Goal: Contribute content

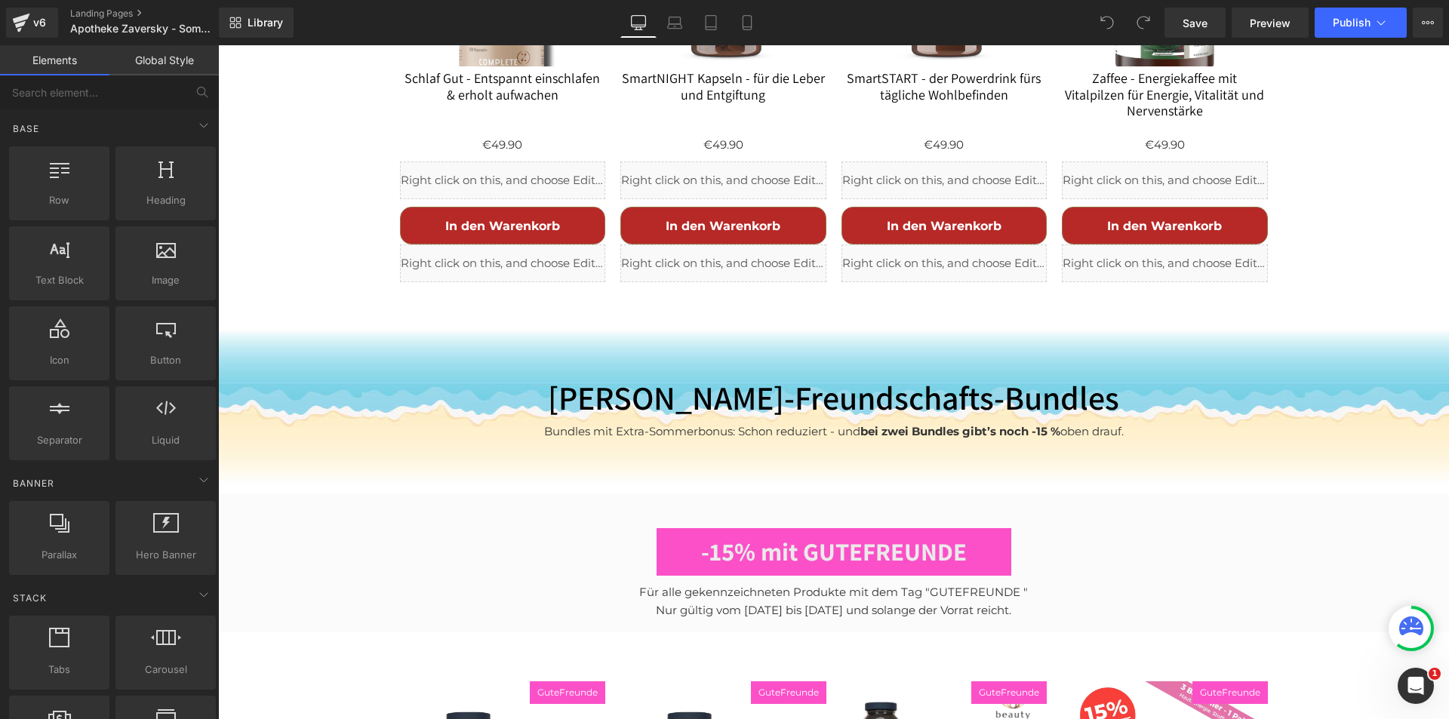
scroll to position [4152, 0]
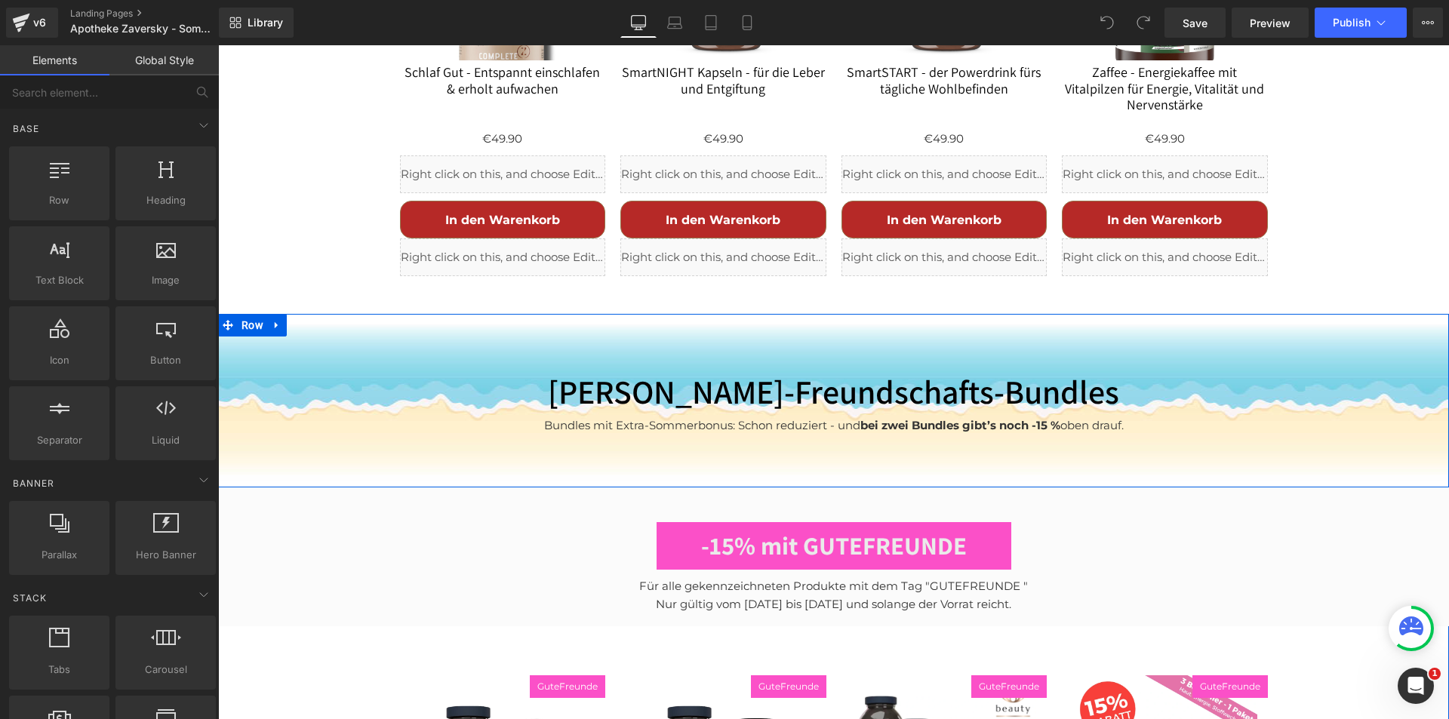
click at [804, 314] on div "Sommer-Freundschafts-Bundles Heading Bundles mit Extra-Sommerbonus: Schon reduz…" at bounding box center [833, 401] width 1231 height 174
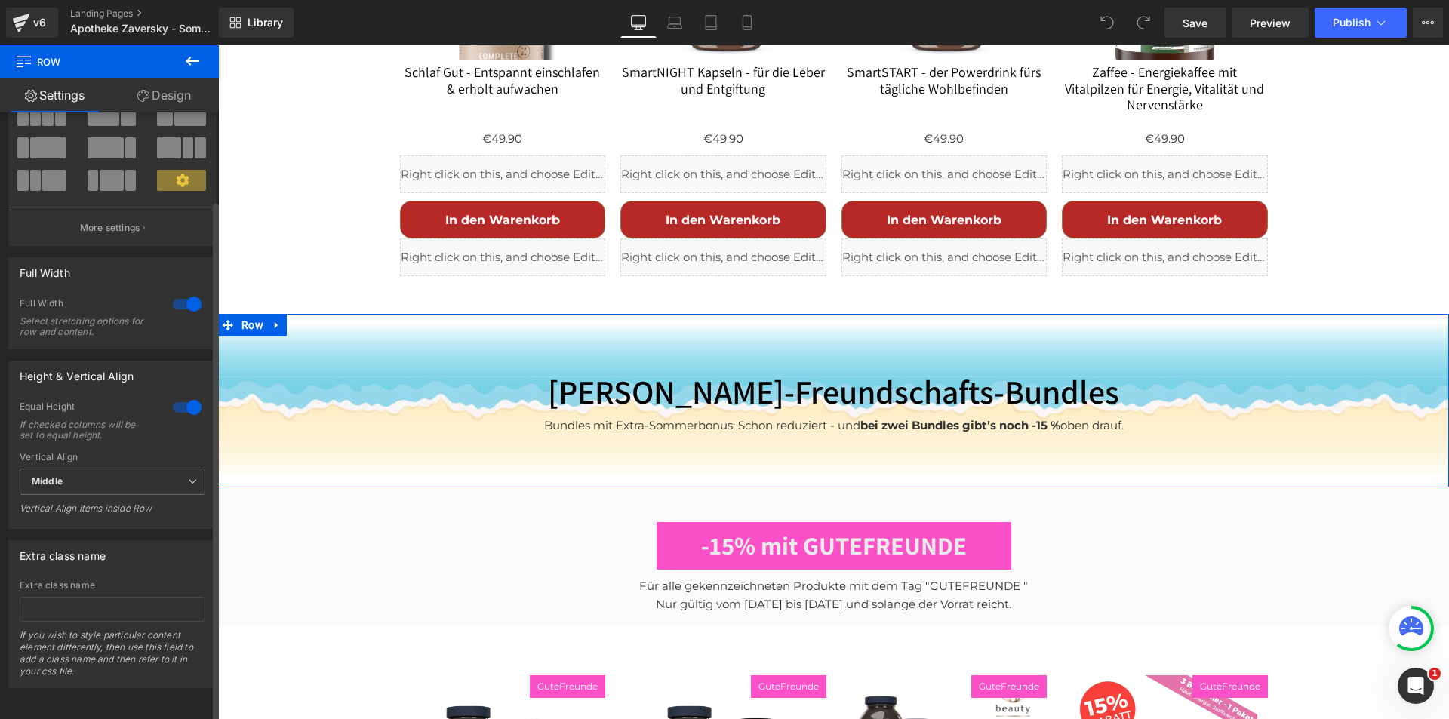
scroll to position [103, 0]
click at [275, 322] on icon at bounding box center [276, 325] width 3 height 7
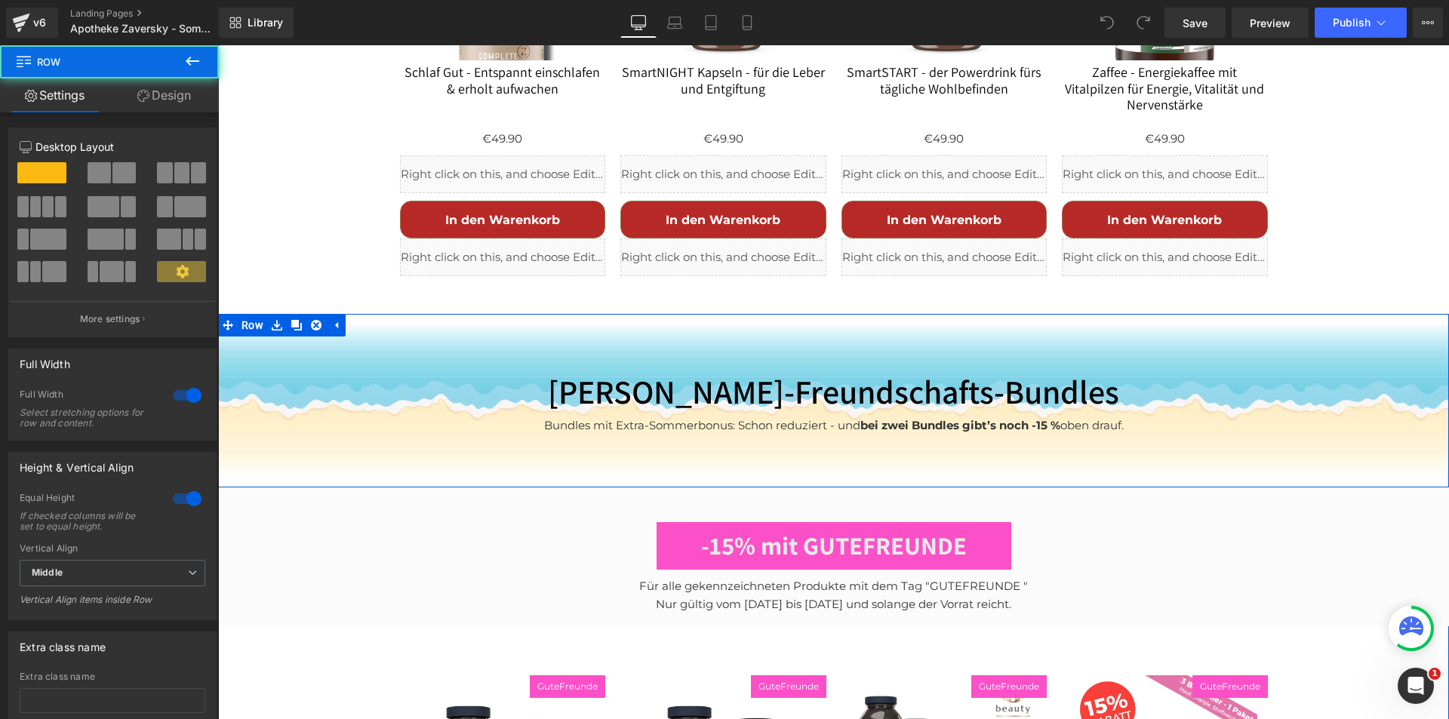
click at [395, 317] on div "Sommer-Freundschafts-Bundles Heading Bundles mit Extra-Sommerbonus: Schon reduz…" at bounding box center [833, 401] width 1231 height 174
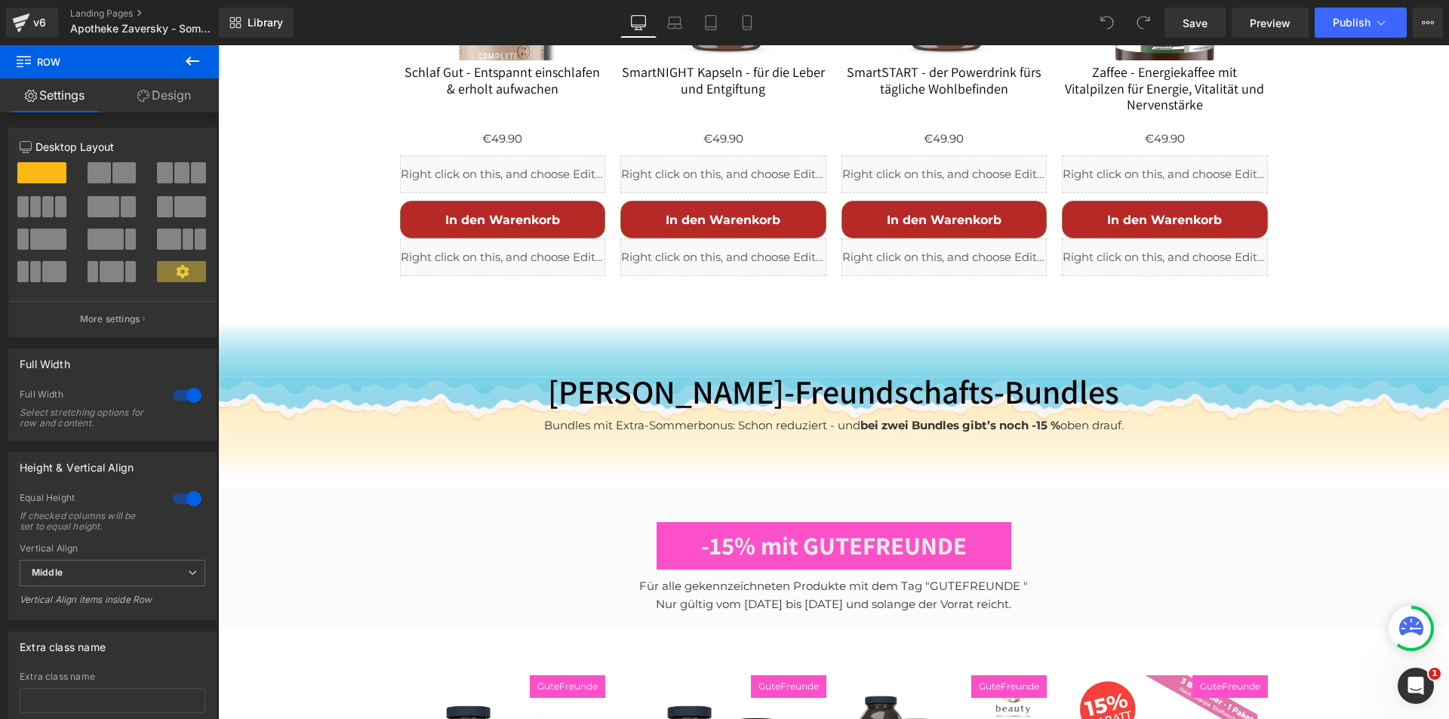
click at [193, 54] on icon at bounding box center [192, 61] width 18 height 18
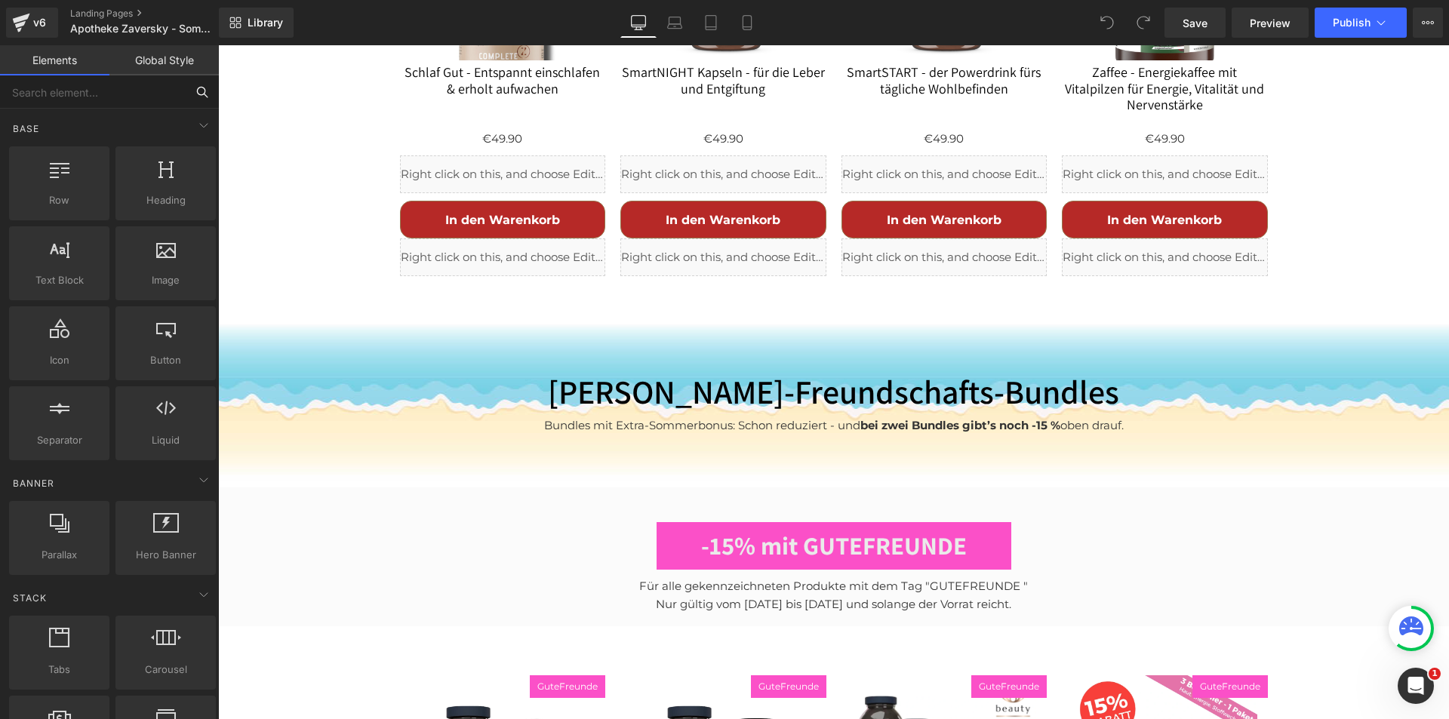
click at [101, 97] on input "text" at bounding box center [93, 91] width 186 height 33
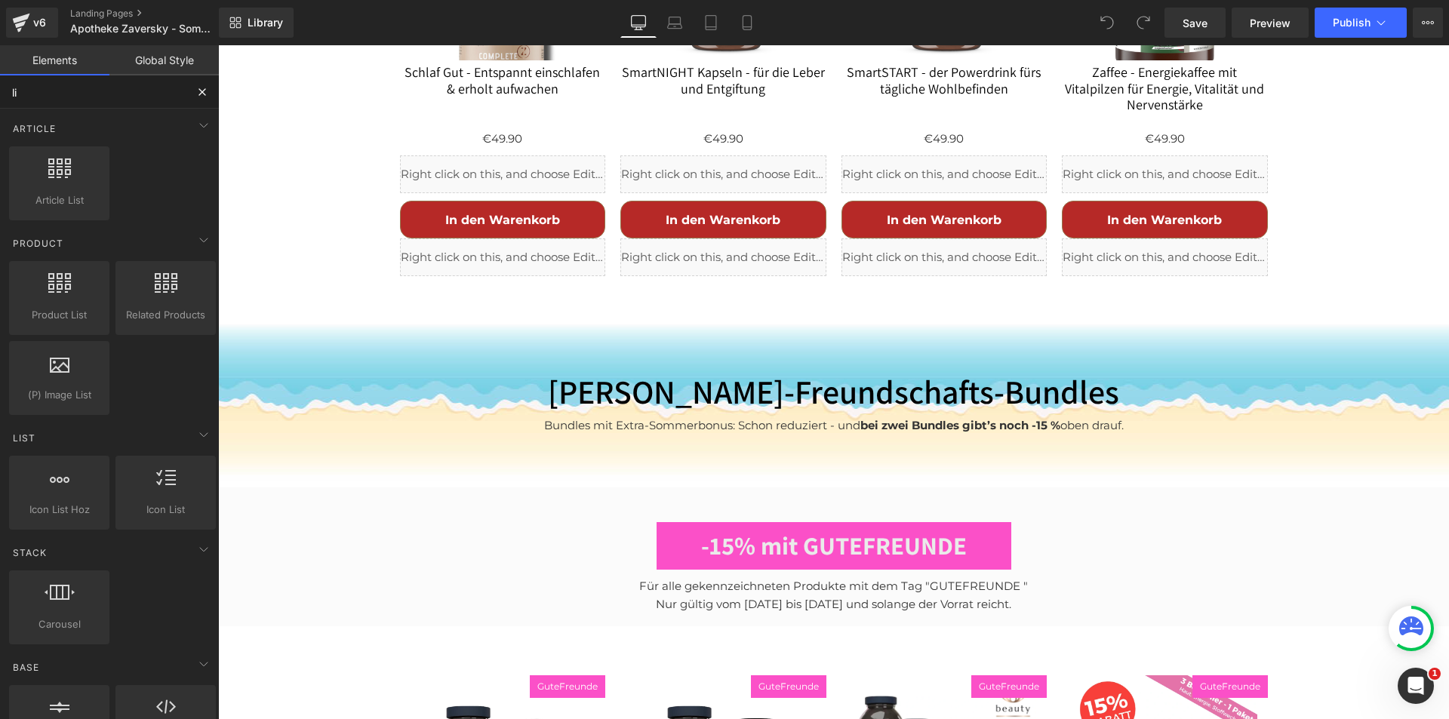
type input "liq"
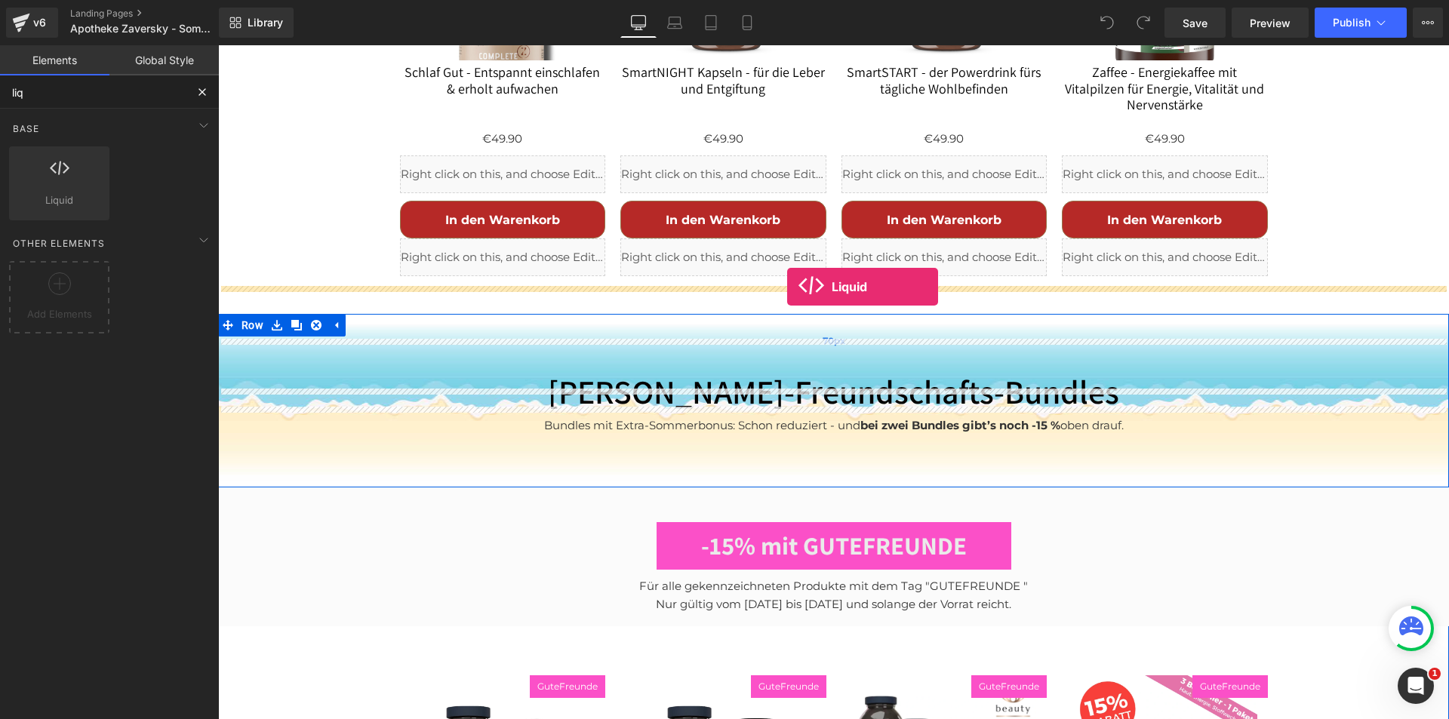
drag, startPoint x: 272, startPoint y: 226, endPoint x: 787, endPoint y: 287, distance: 519.1
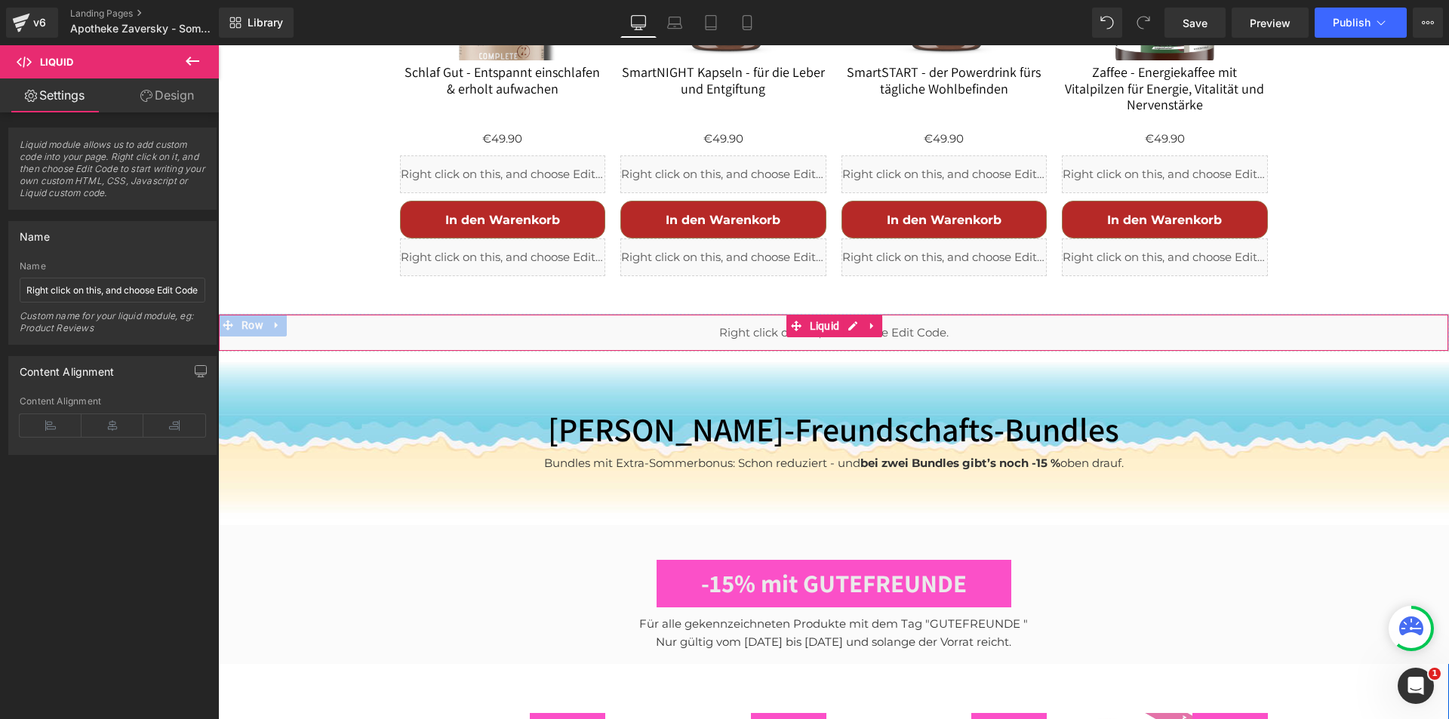
click at [847, 314] on div "Liquid" at bounding box center [833, 333] width 1231 height 38
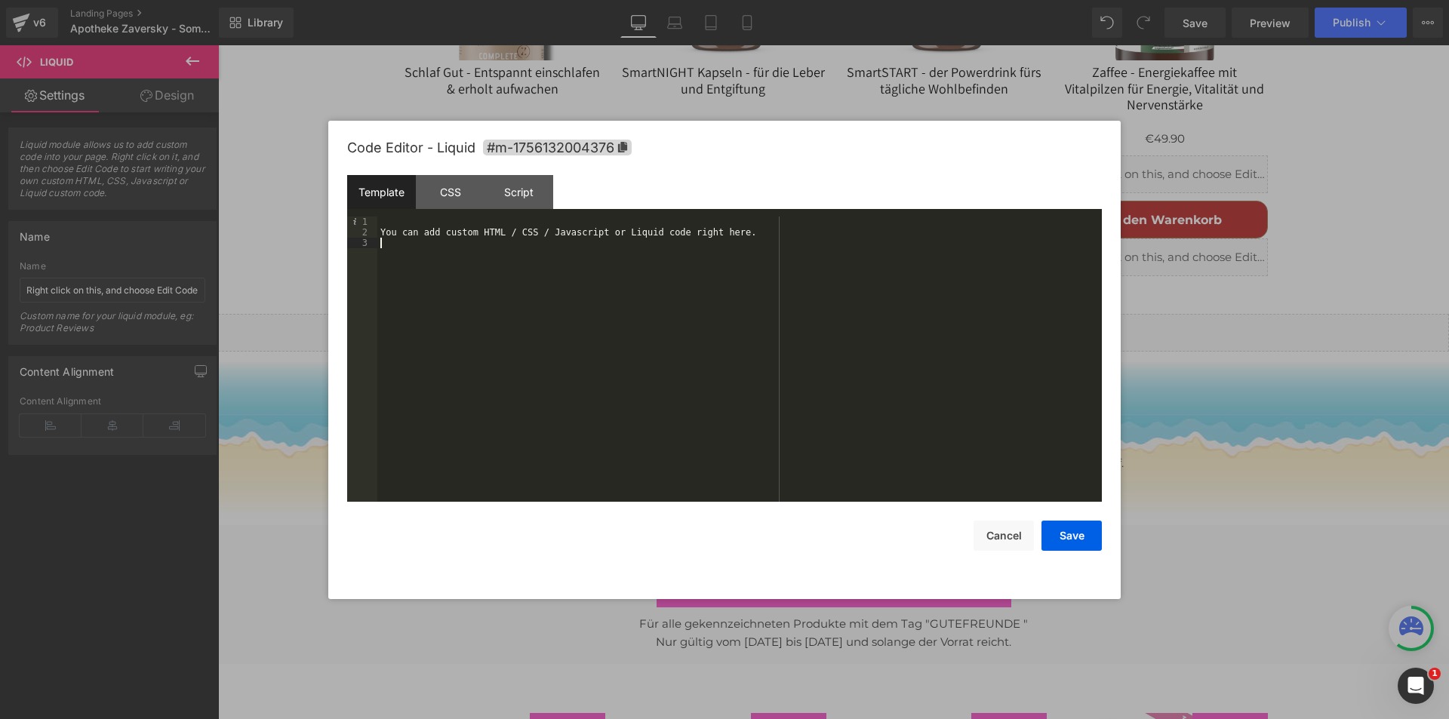
click at [0, 0] on div "You can add custom HTML / CSS / Javascript or Liquid code right here." at bounding box center [0, 0] width 0 height 0
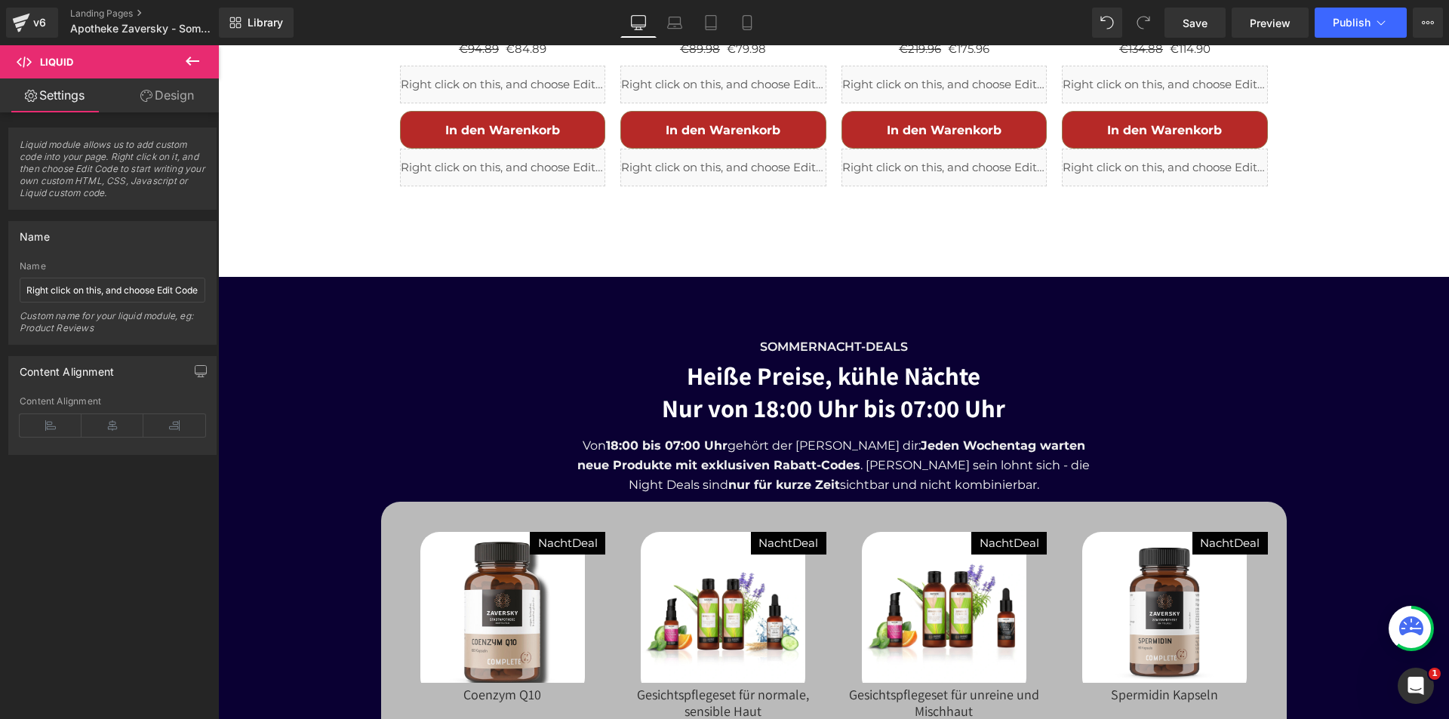
scroll to position [5058, 0]
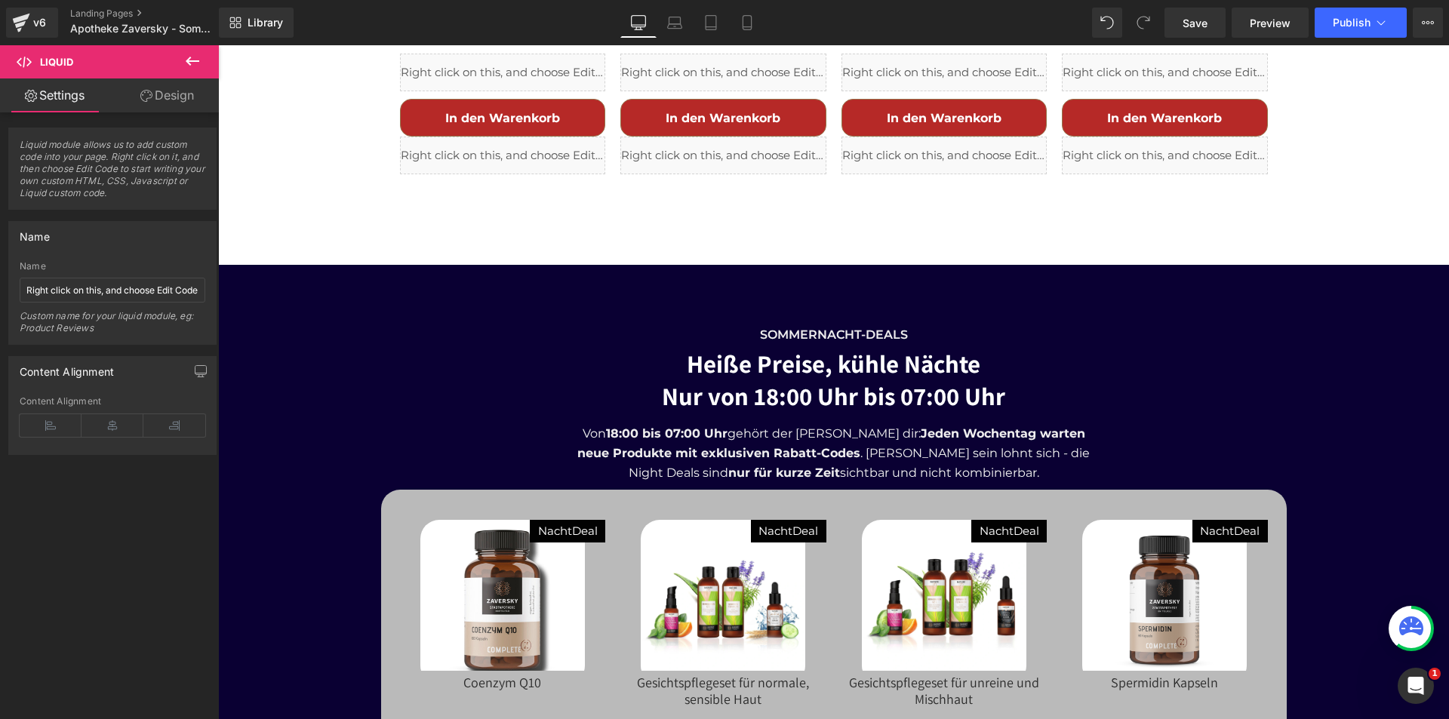
drag, startPoint x: 194, startPoint y: 54, endPoint x: 157, endPoint y: 93, distance: 53.4
click at [194, 54] on icon at bounding box center [192, 61] width 18 height 18
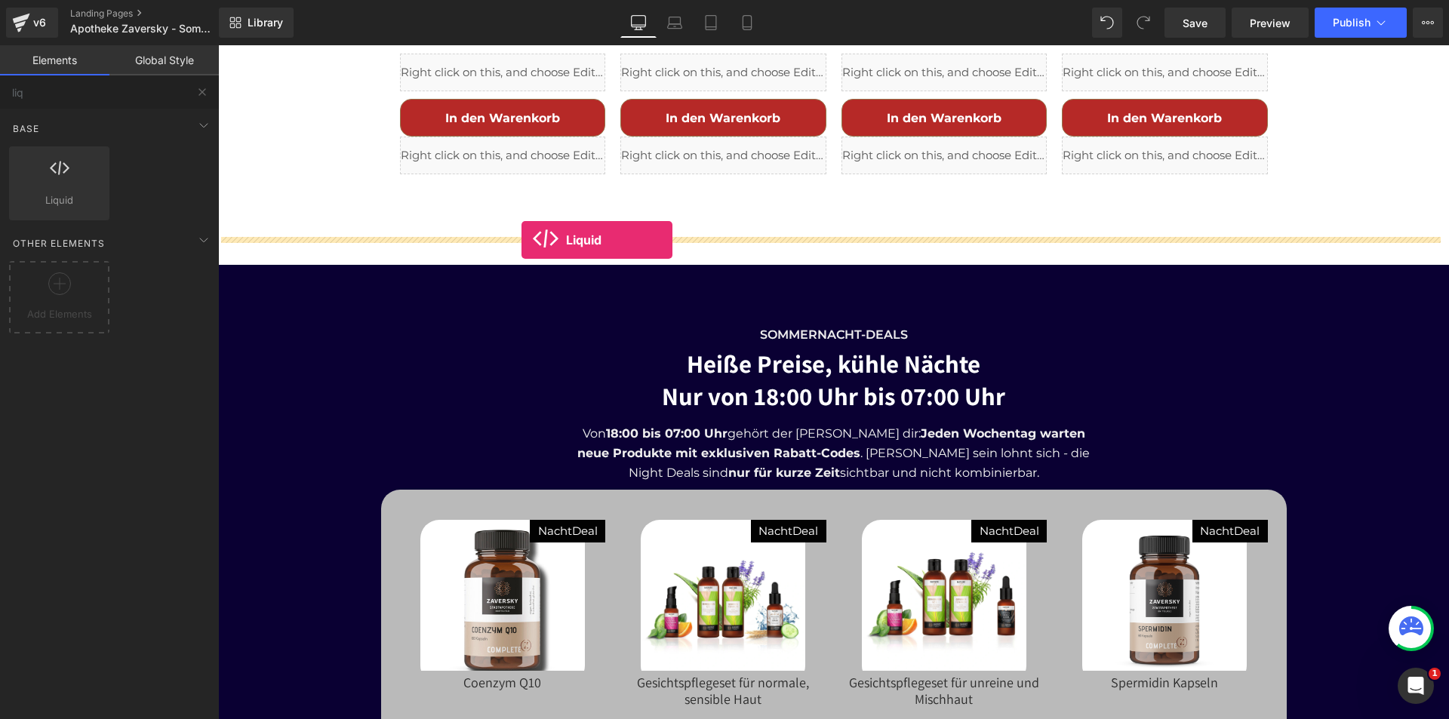
drag, startPoint x: 284, startPoint y: 229, endPoint x: 522, endPoint y: 240, distance: 238.0
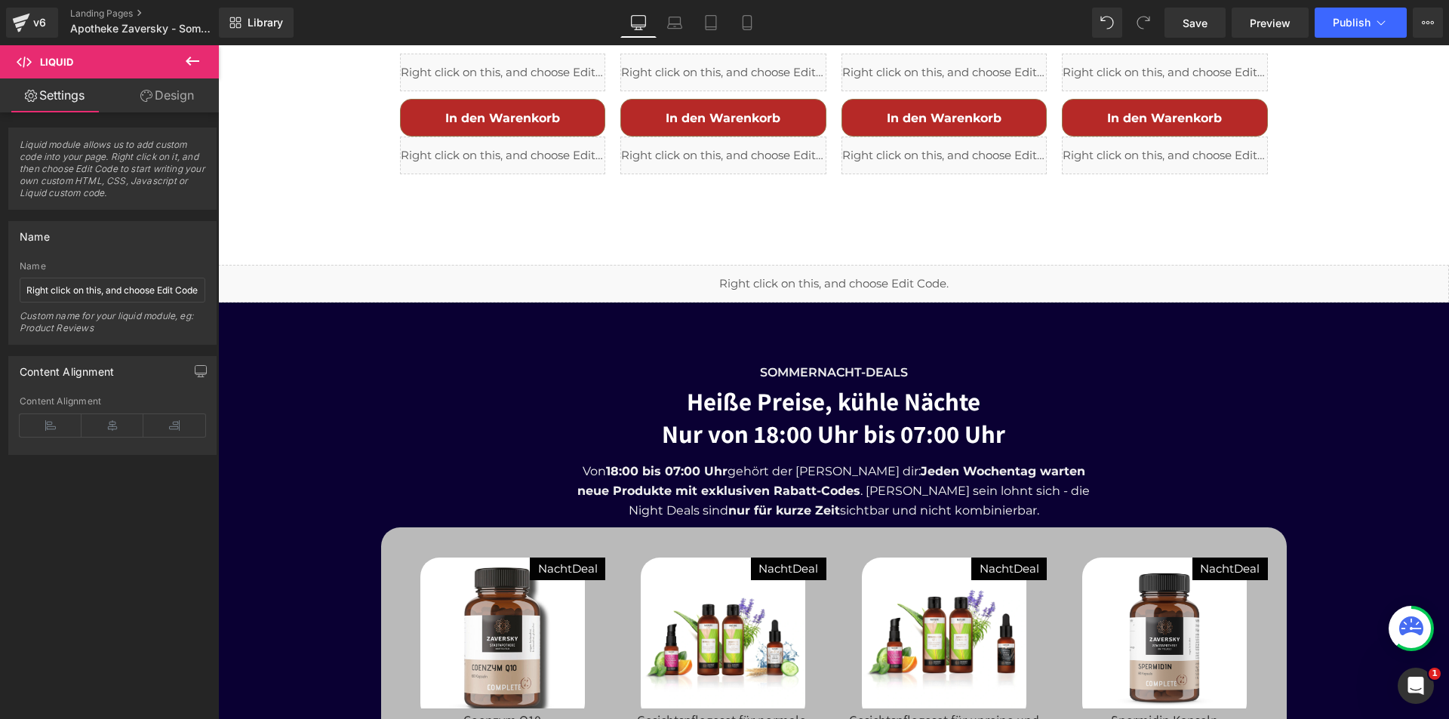
click at [845, 265] on div "Liquid" at bounding box center [833, 284] width 1231 height 38
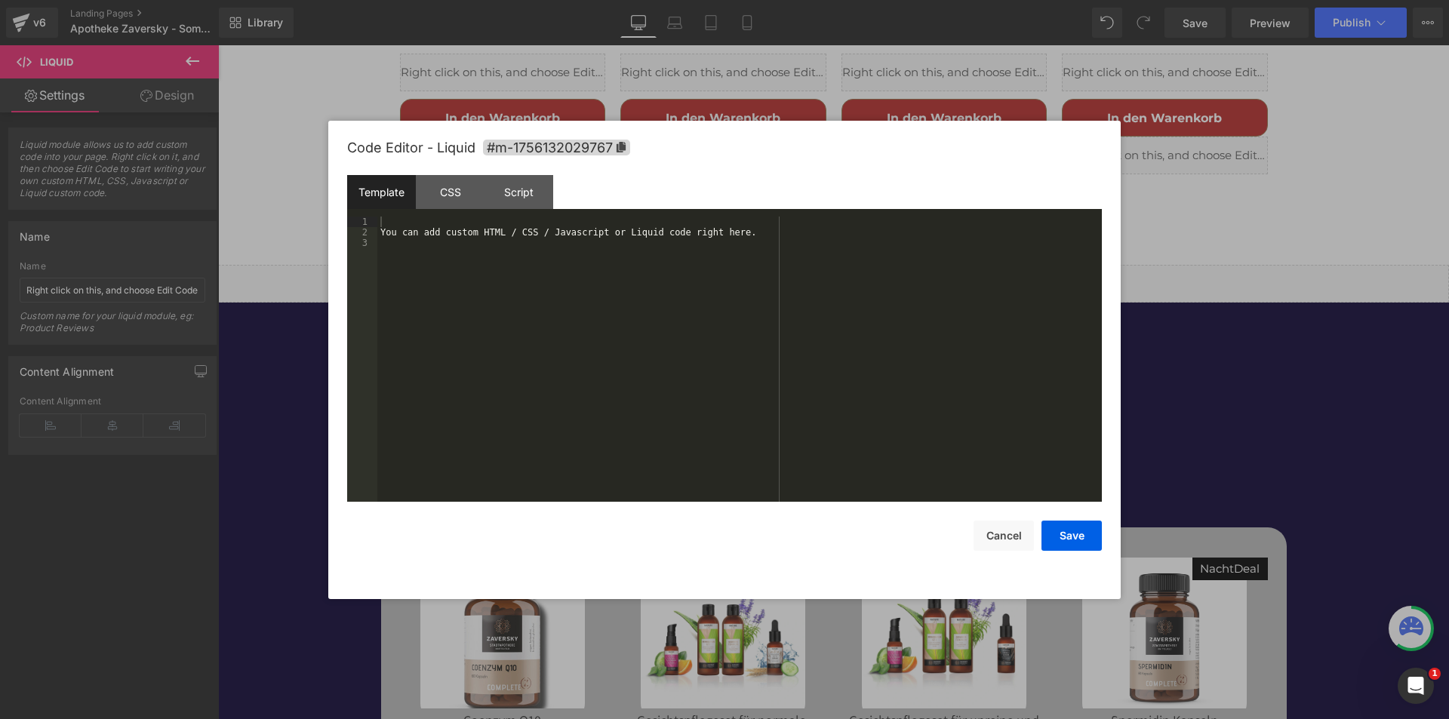
click at [0, 0] on div "You can add custom HTML / CSS / Javascript or Liquid code right here." at bounding box center [0, 0] width 0 height 0
click at [1080, 535] on button "Save" at bounding box center [1072, 536] width 60 height 30
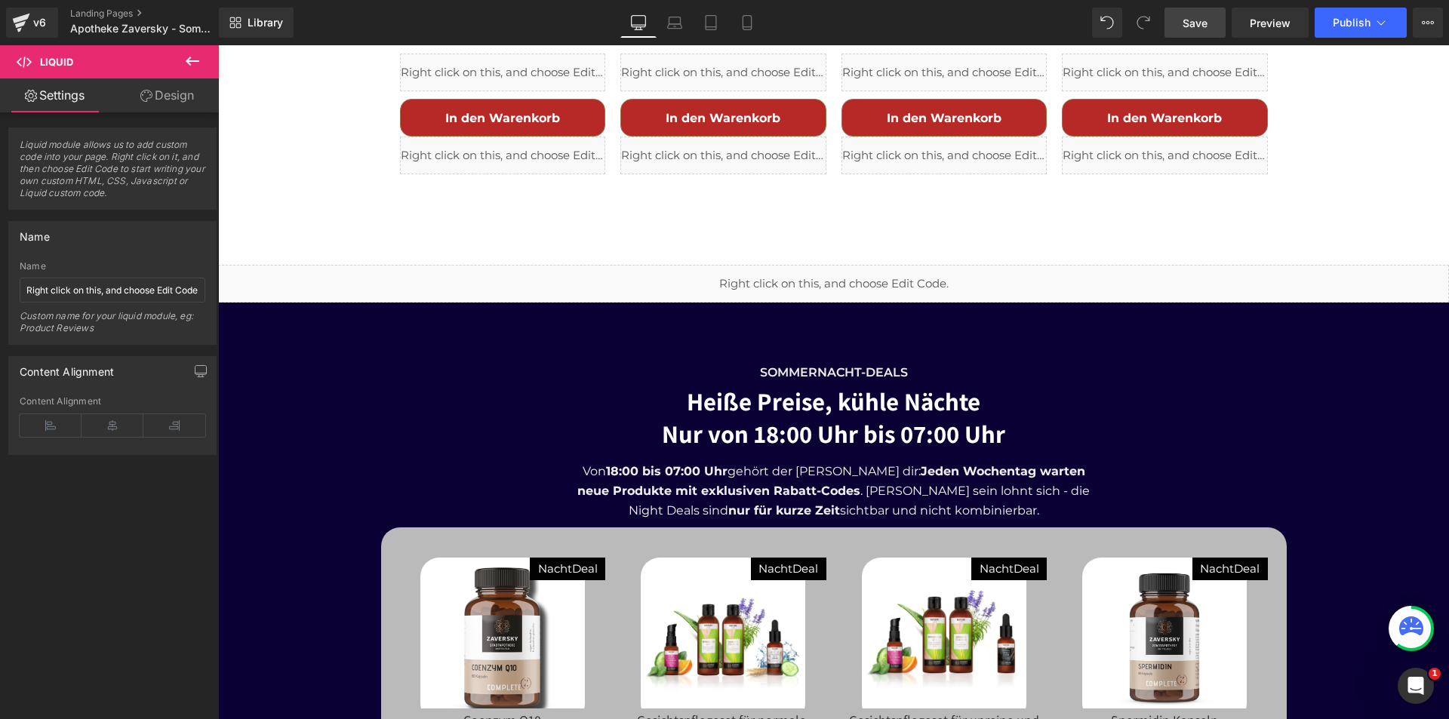
click at [1198, 15] on span "Save" at bounding box center [1195, 23] width 25 height 16
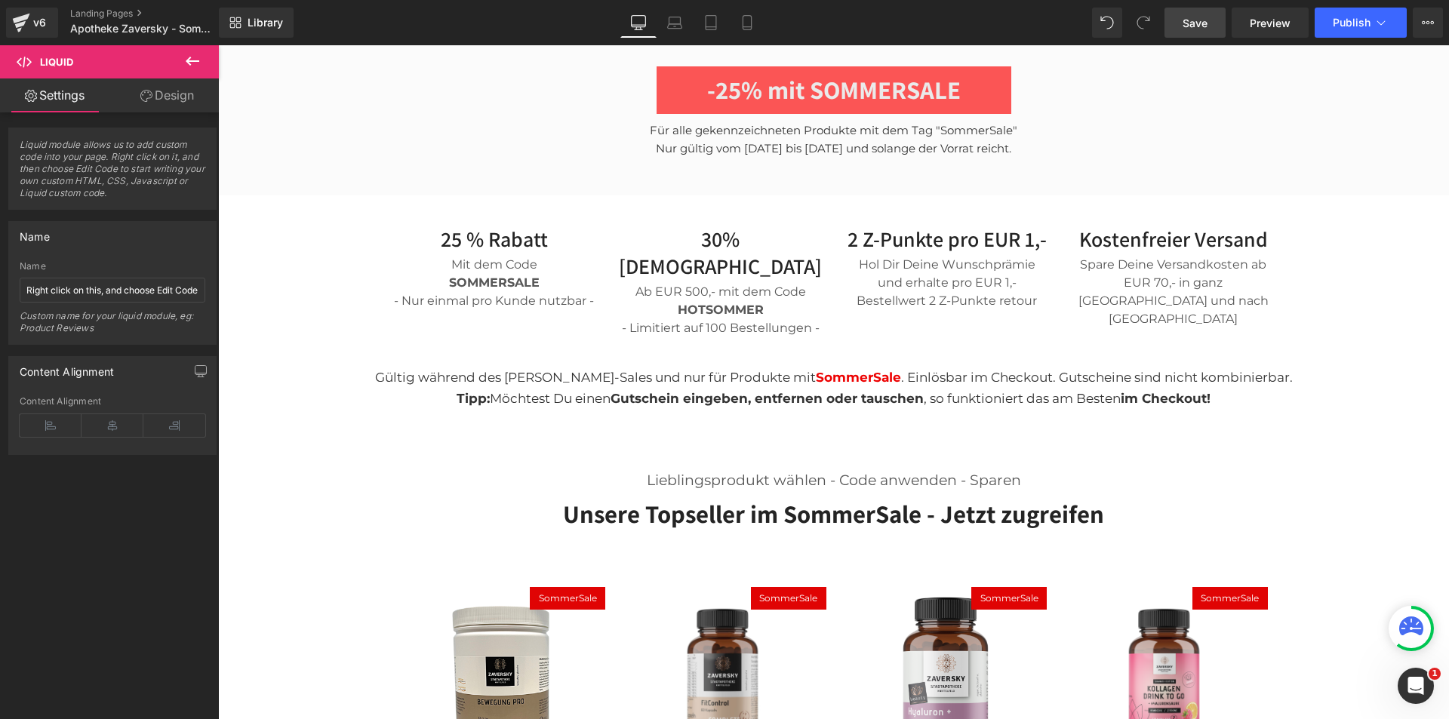
scroll to position [377, 0]
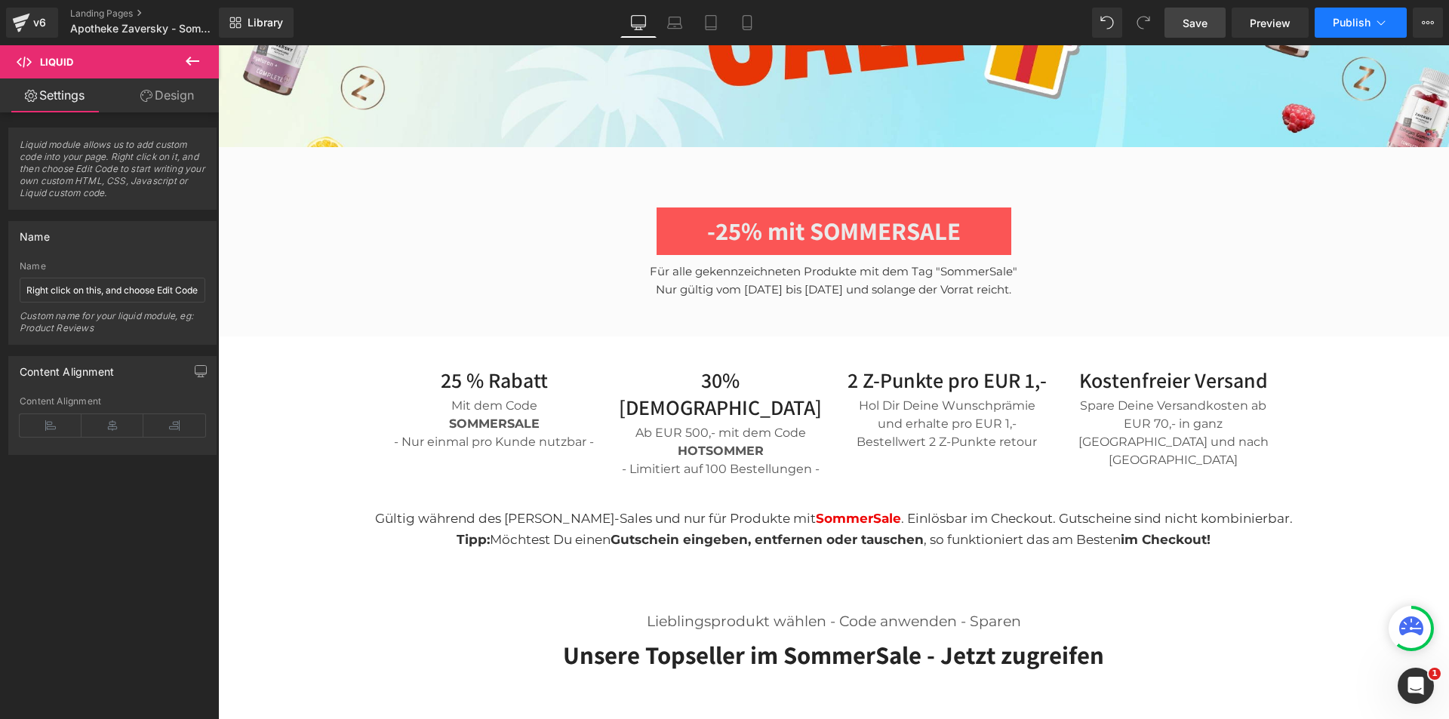
click at [1345, 11] on button "Publish" at bounding box center [1361, 23] width 92 height 30
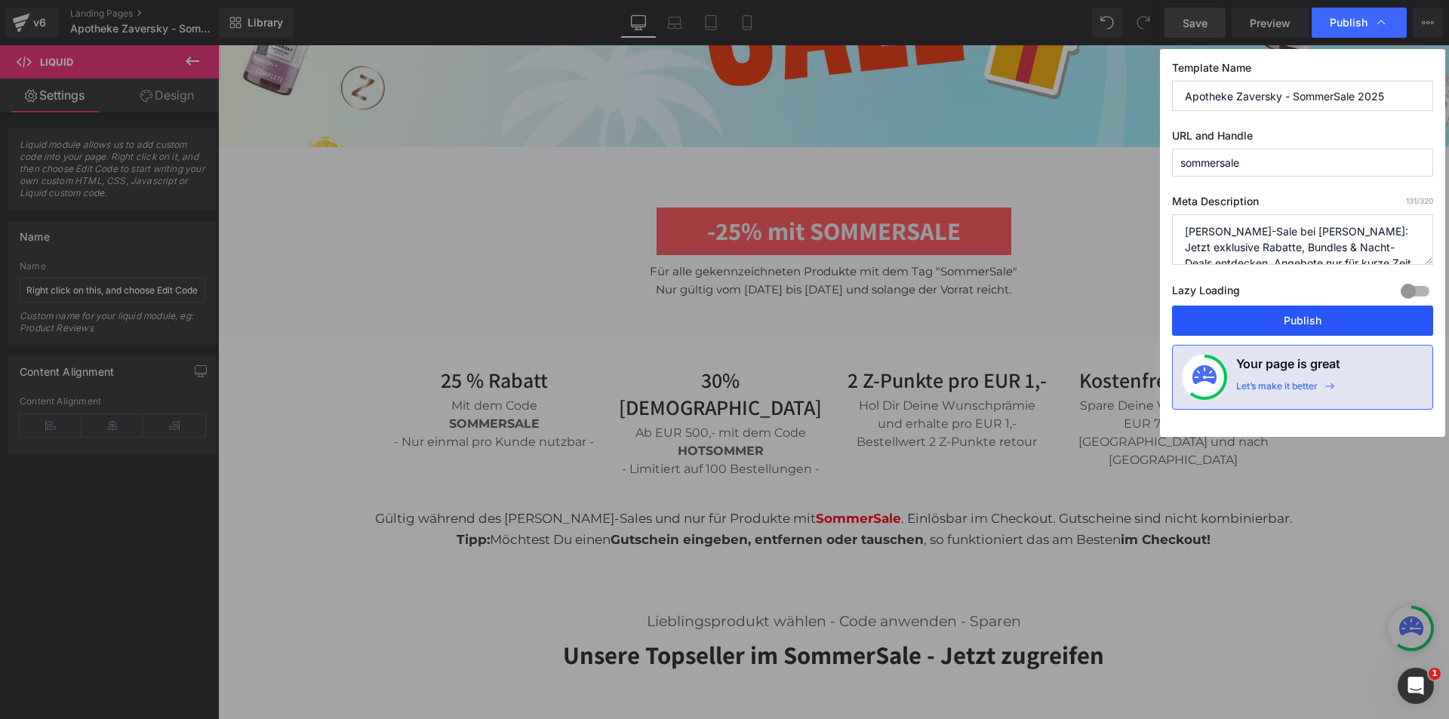
click at [0, 0] on button "Publish" at bounding box center [0, 0] width 0 height 0
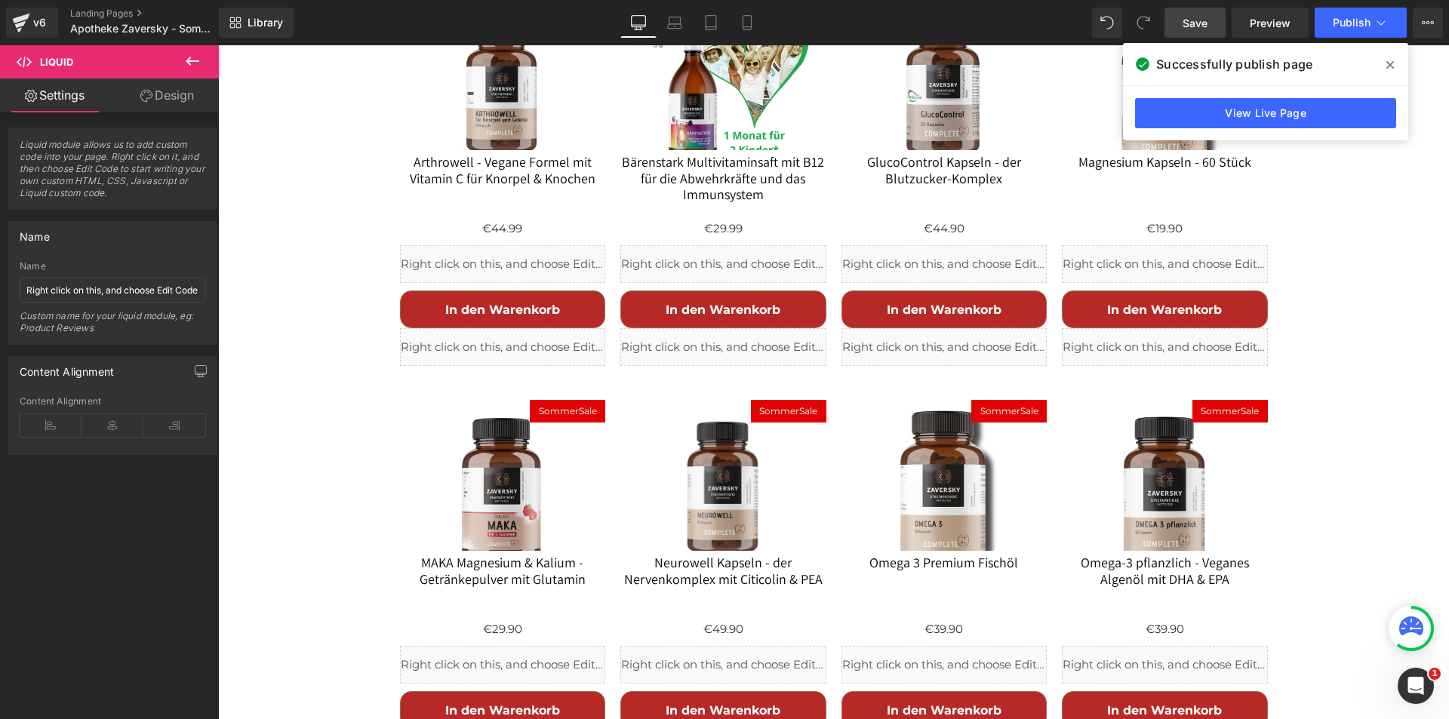
scroll to position [1887, 0]
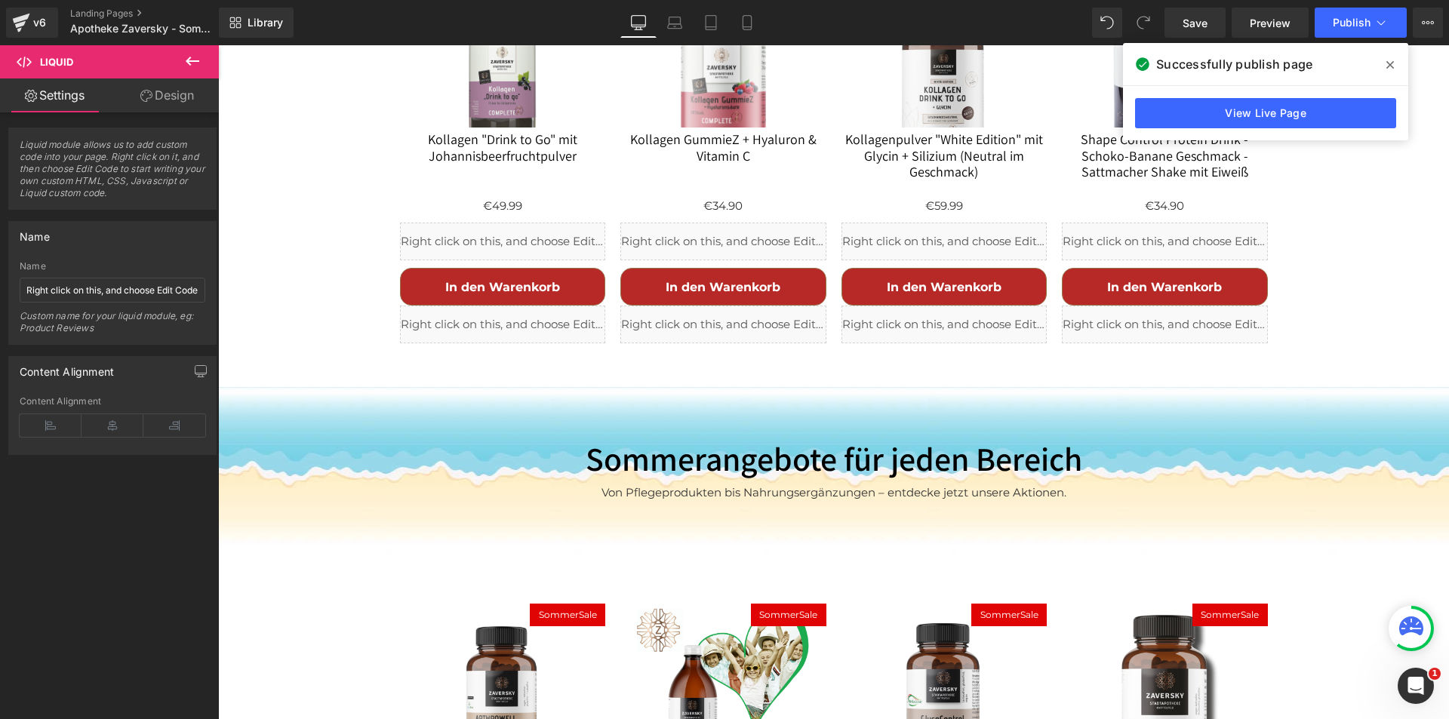
scroll to position [1359, 0]
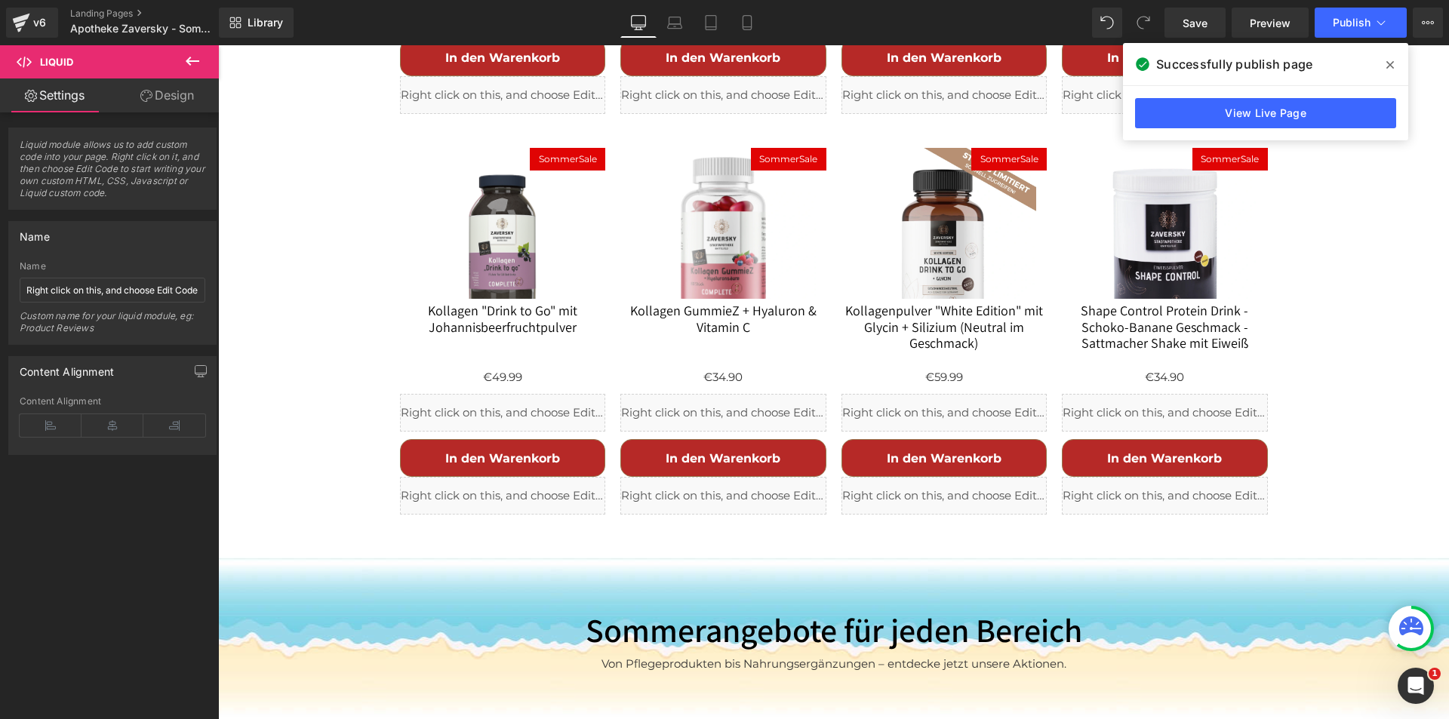
drag, startPoint x: 1390, startPoint y: 62, endPoint x: 1162, endPoint y: 14, distance: 232.9
click at [0, 0] on icon at bounding box center [0, 0] width 0 height 0
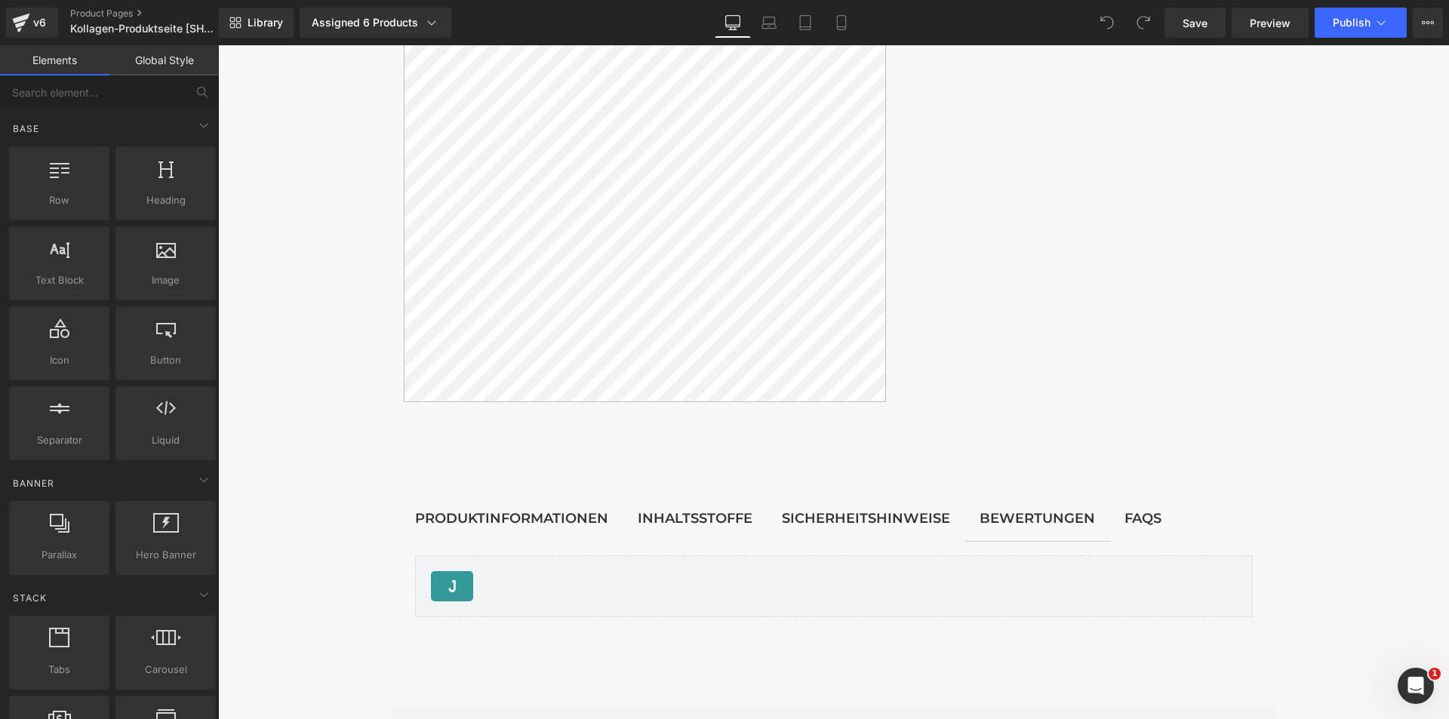
scroll to position [2416, 0]
